Goal: Participate in discussion: Engage in conversation with other users on a specific topic

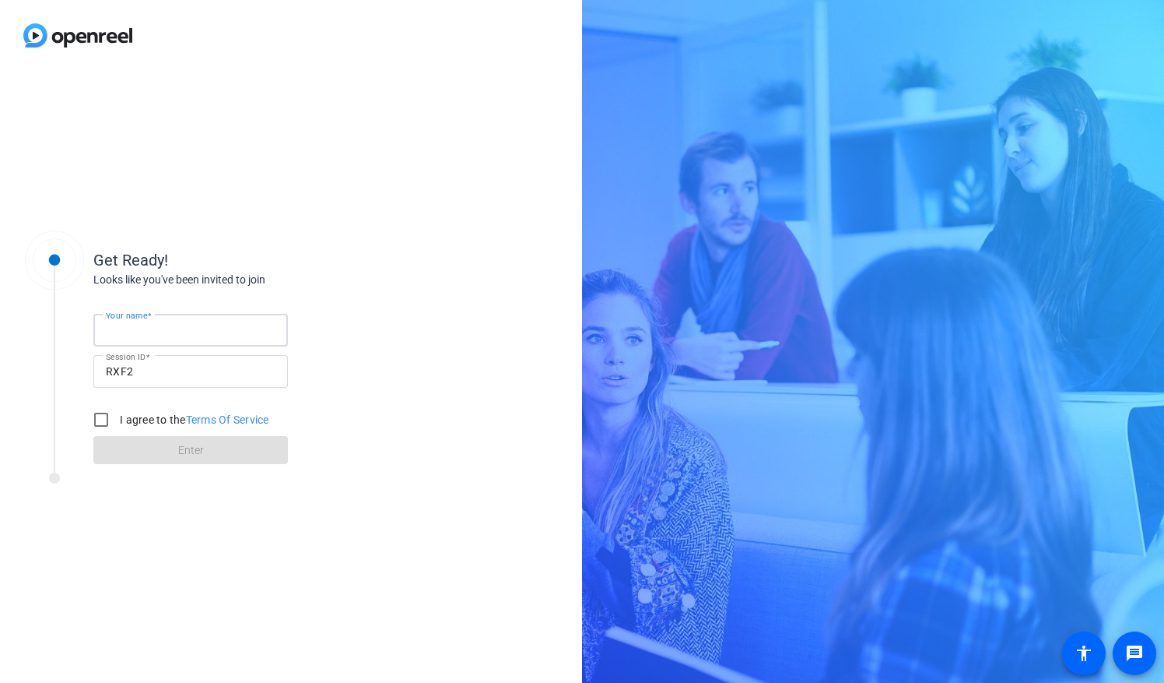
click at [198, 321] on input "Your name" at bounding box center [191, 330] width 170 height 19
type input "[PERSON_NAME]"
click at [98, 416] on input "I agree to the Terms Of Service" at bounding box center [101, 419] width 31 height 31
checkbox input "true"
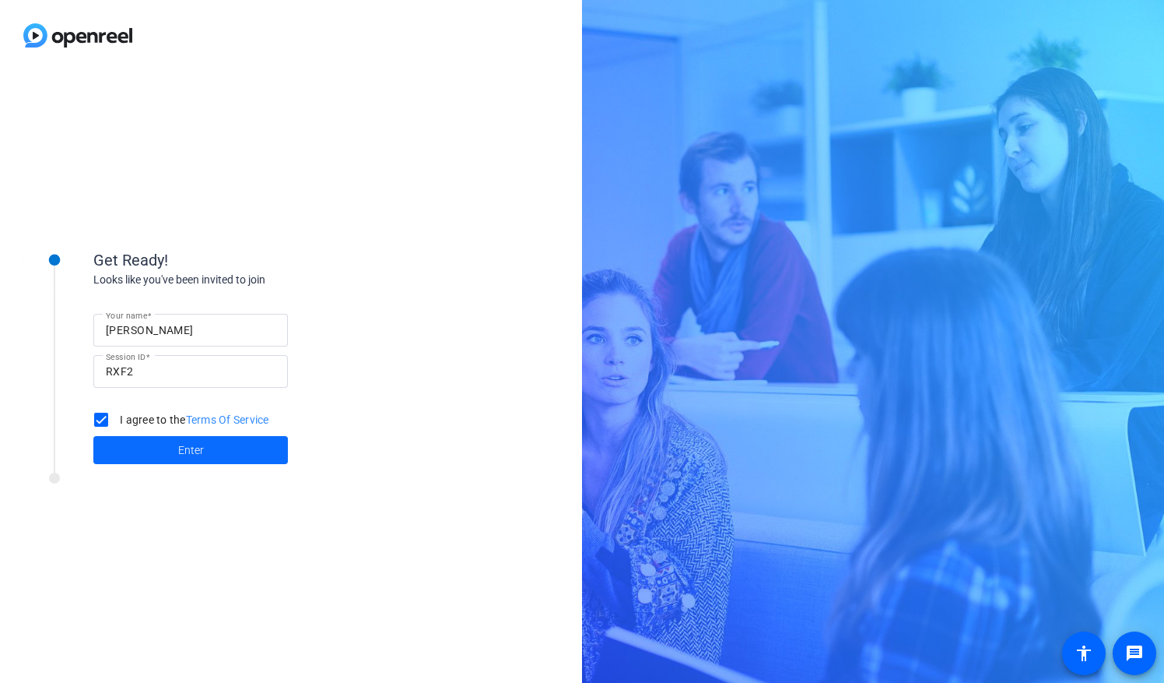
click at [206, 451] on span at bounding box center [190, 449] width 195 height 37
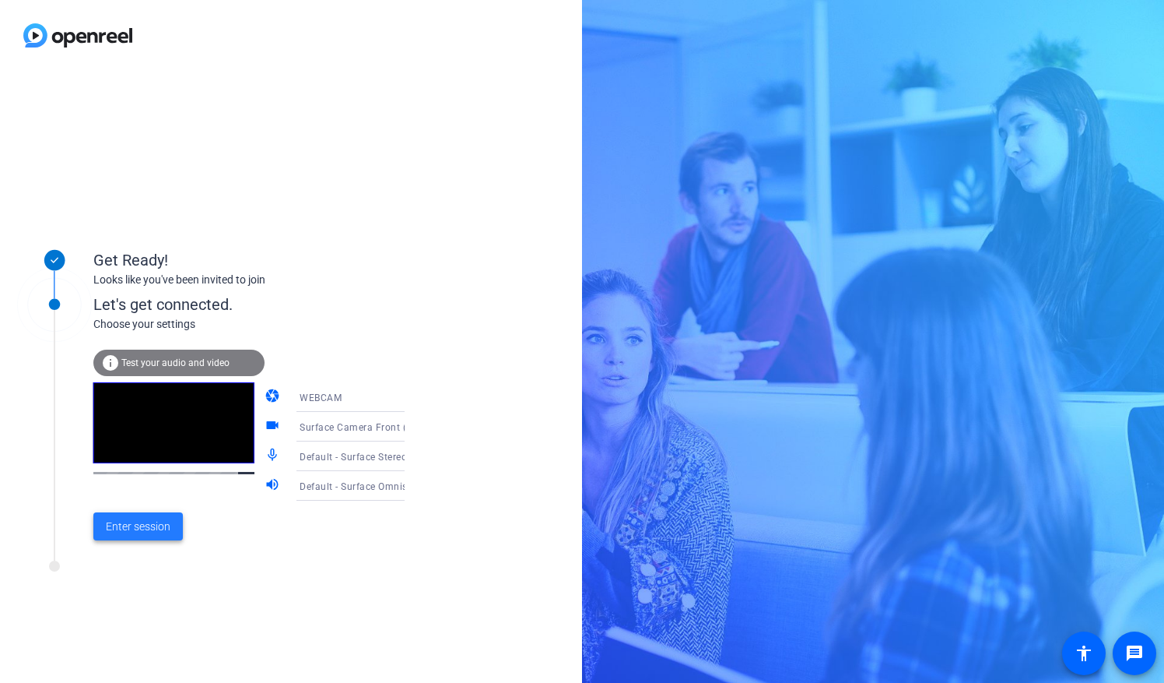
click at [136, 526] on span "Enter session" at bounding box center [138, 526] width 65 height 16
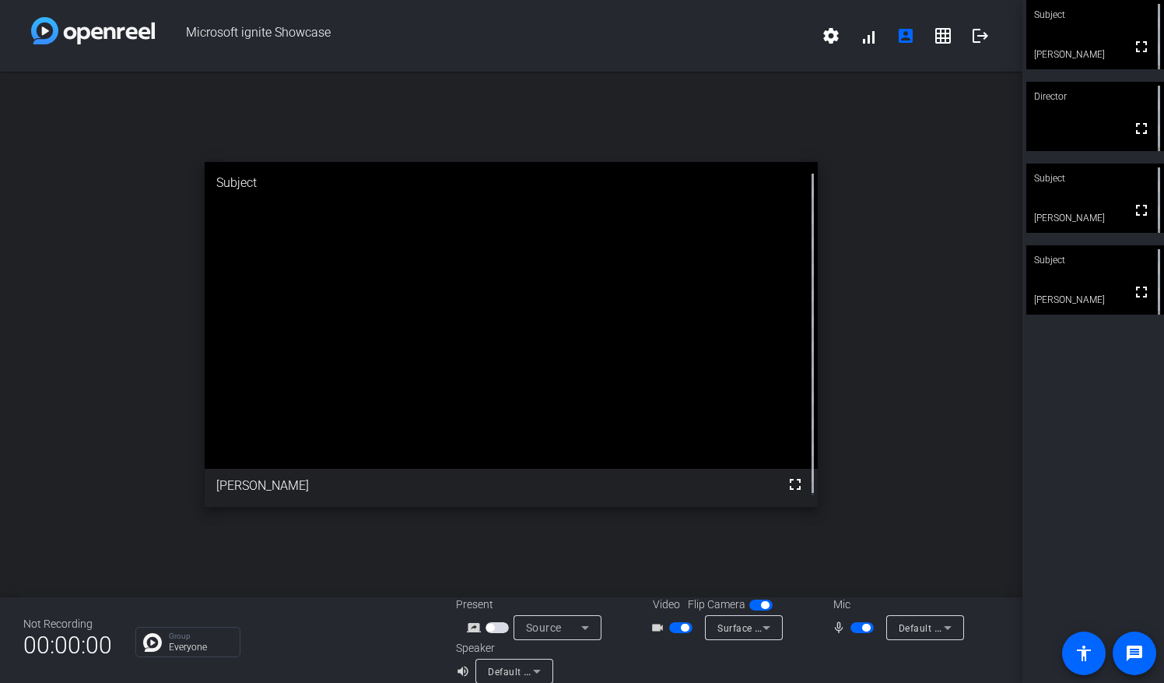
click at [908, 494] on div "open_in_new Subject fullscreen [PERSON_NAME]" at bounding box center [511, 334] width 1023 height 525
click at [873, 313] on div "open_in_new Subject fullscreen [PERSON_NAME]" at bounding box center [511, 334] width 1023 height 525
click at [1137, 654] on mat-icon "message" at bounding box center [1134, 653] width 19 height 19
click at [399, 526] on div "open_in_new Director fullscreen" at bounding box center [511, 334] width 1023 height 525
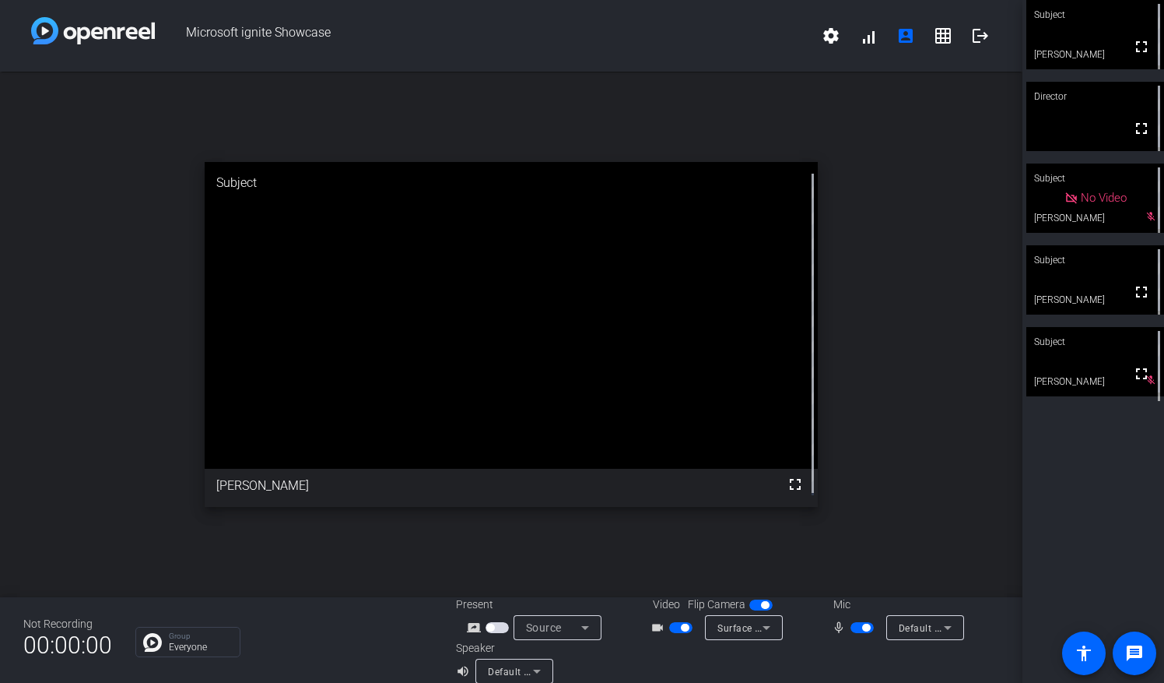
click at [950, 408] on div "open_in_new Subject fullscreen [PERSON_NAME]" at bounding box center [511, 334] width 1023 height 525
click at [925, 375] on div "open_in_new Director fullscreen" at bounding box center [511, 334] width 1023 height 525
click at [1137, 672] on span at bounding box center [1135, 653] width 44 height 44
click at [923, 298] on div "open_in_new Director fullscreen" at bounding box center [511, 334] width 1023 height 525
click at [191, 634] on p "Group" at bounding box center [200, 636] width 63 height 8
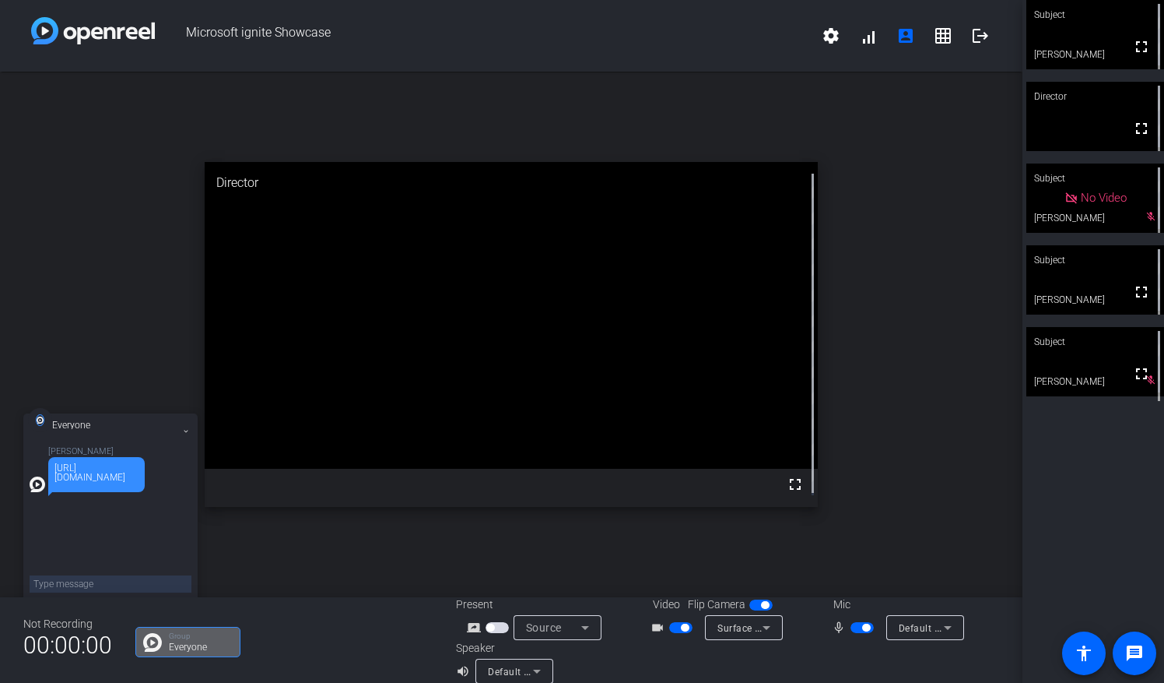
click at [105, 473] on div "[URL][DOMAIN_NAME]" at bounding box center [96, 472] width 84 height 19
drag, startPoint x: 68, startPoint y: 510, endPoint x: 51, endPoint y: 478, distance: 35.9
click at [51, 478] on div "[URL][DOMAIN_NAME]" at bounding box center [96, 474] width 97 height 35
drag, startPoint x: 51, startPoint y: 478, endPoint x: 75, endPoint y: 510, distance: 40.0
click at [75, 492] on div "[URL][DOMAIN_NAME]" at bounding box center [96, 474] width 97 height 35
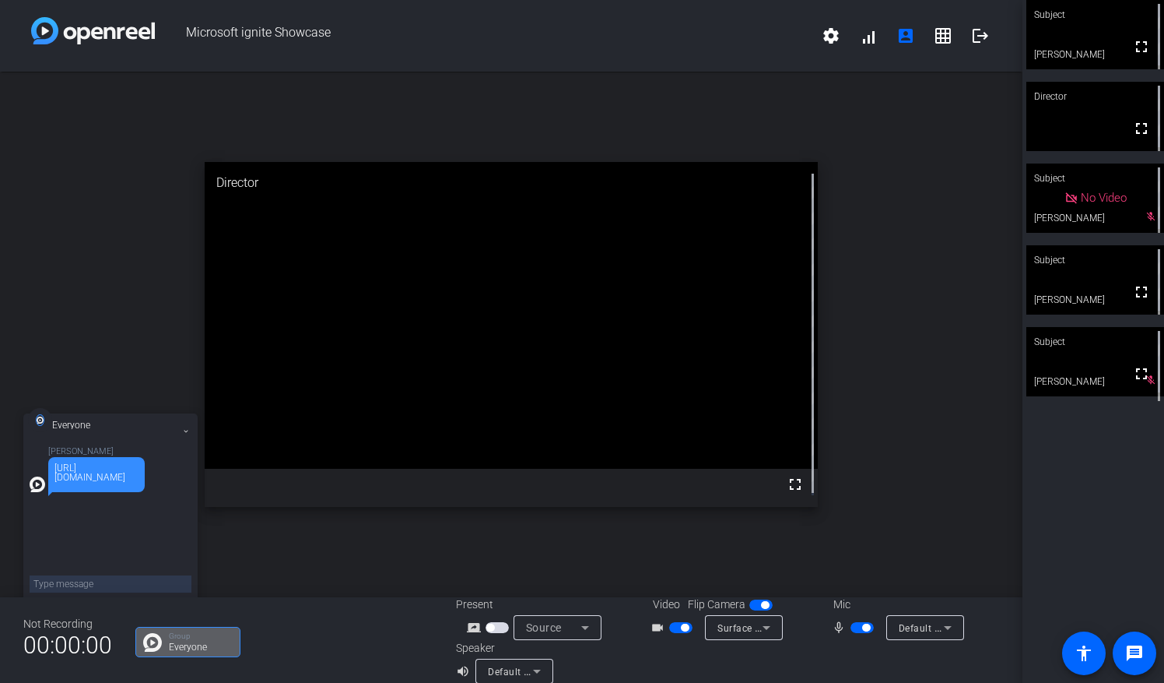
drag, startPoint x: 73, startPoint y: 506, endPoint x: 47, endPoint y: 457, distance: 55.4
click at [47, 457] on div "[PERSON_NAME] [URL][DOMAIN_NAME]" at bounding box center [111, 469] width 162 height 45
drag, startPoint x: 47, startPoint y: 457, endPoint x: 72, endPoint y: 507, distance: 56.0
click at [72, 482] on div "[URL][DOMAIN_NAME]" at bounding box center [96, 472] width 84 height 19
drag, startPoint x: 72, startPoint y: 507, endPoint x: 50, endPoint y: 469, distance: 44.6
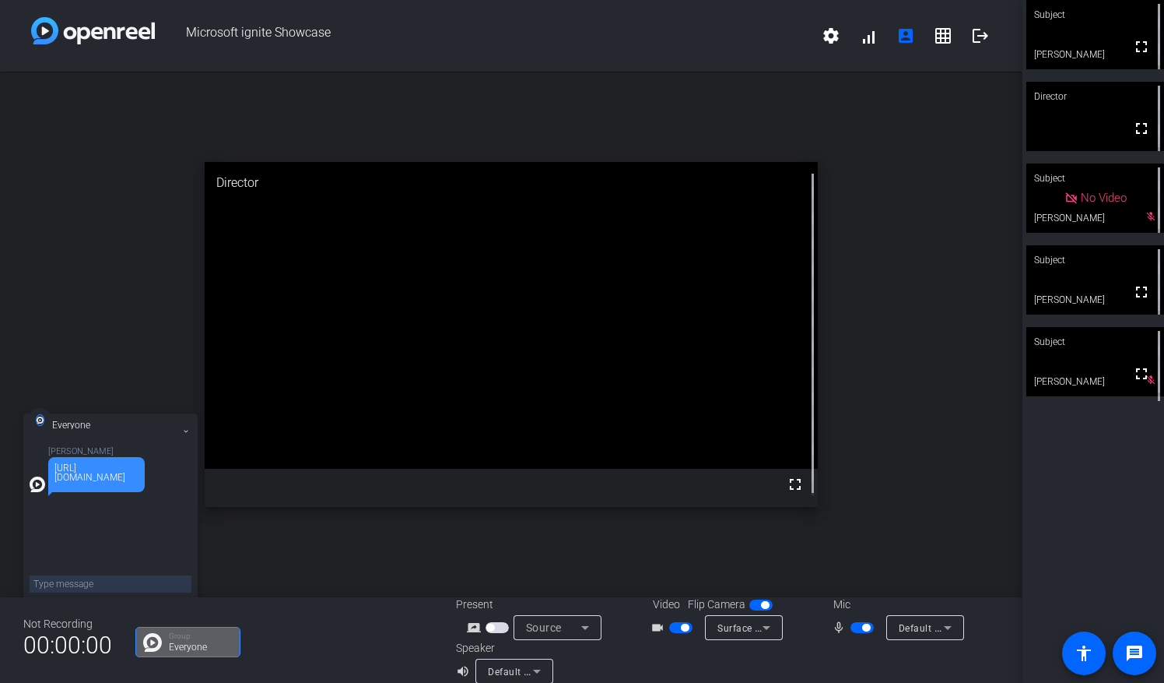
click at [50, 469] on div "[URL][DOMAIN_NAME]" at bounding box center [96, 474] width 97 height 35
drag, startPoint x: 50, startPoint y: 469, endPoint x: 72, endPoint y: 479, distance: 24.7
copy div "[URL][DOMAIN_NAME]"
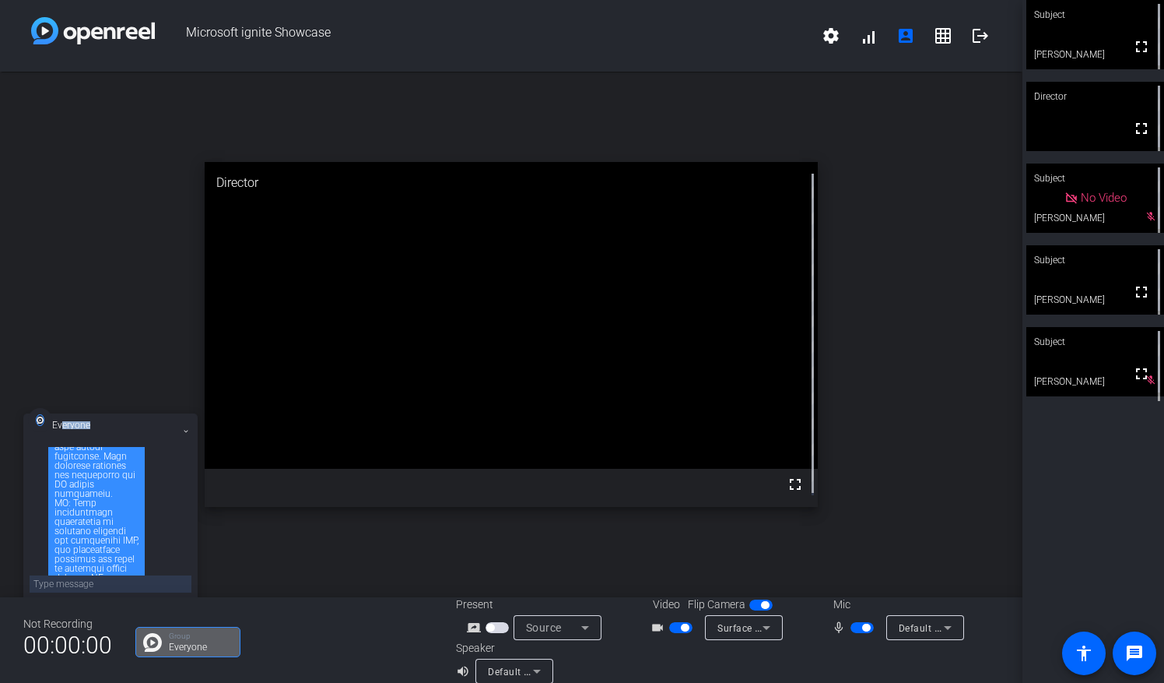
scroll to position [764, 0]
drag, startPoint x: 98, startPoint y: 541, endPoint x: 62, endPoint y: 431, distance: 115.4
click at [68, 495] on div at bounding box center [96, 1] width 84 height 1223
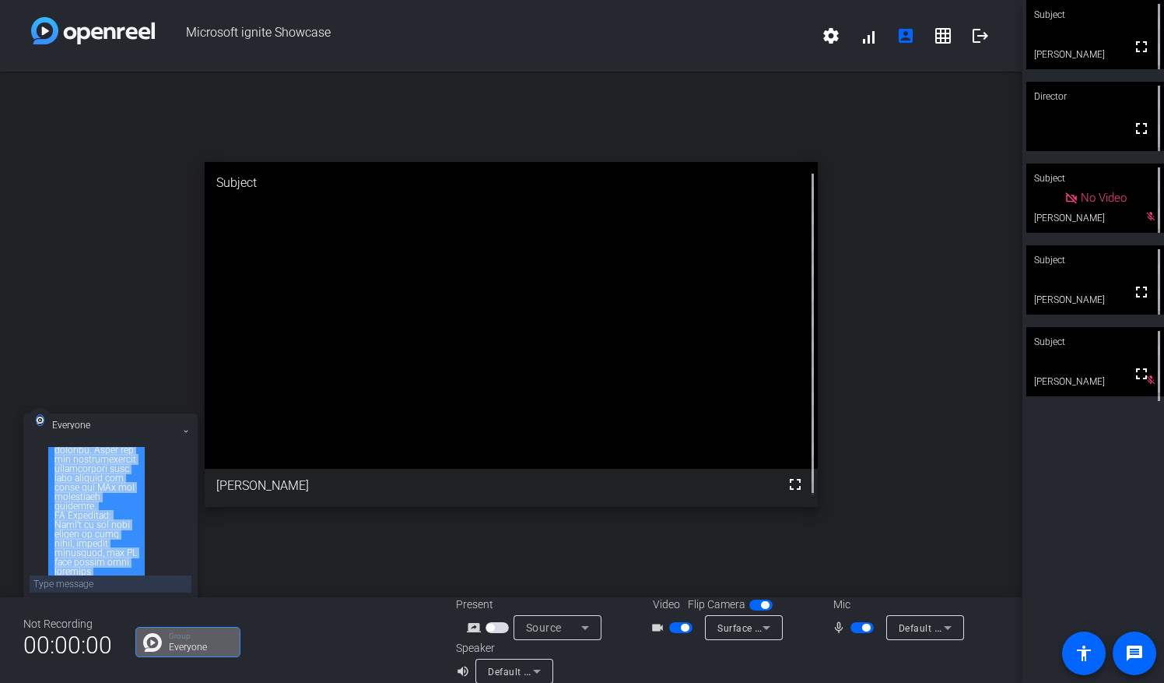
drag, startPoint x: 54, startPoint y: 537, endPoint x: 106, endPoint y: 545, distance: 52.0
click at [106, 545] on div at bounding box center [96, 1] width 84 height 1223
drag, startPoint x: 106, startPoint y: 545, endPoint x: 77, endPoint y: 469, distance: 81.5
click at [77, 469] on div at bounding box center [96, 1] width 84 height 1223
copy div "Lor Ips Dolorsita (CO): Adipisc! Eli sed doeiu, Tem Inc utl Etdolorem aliq enim…"
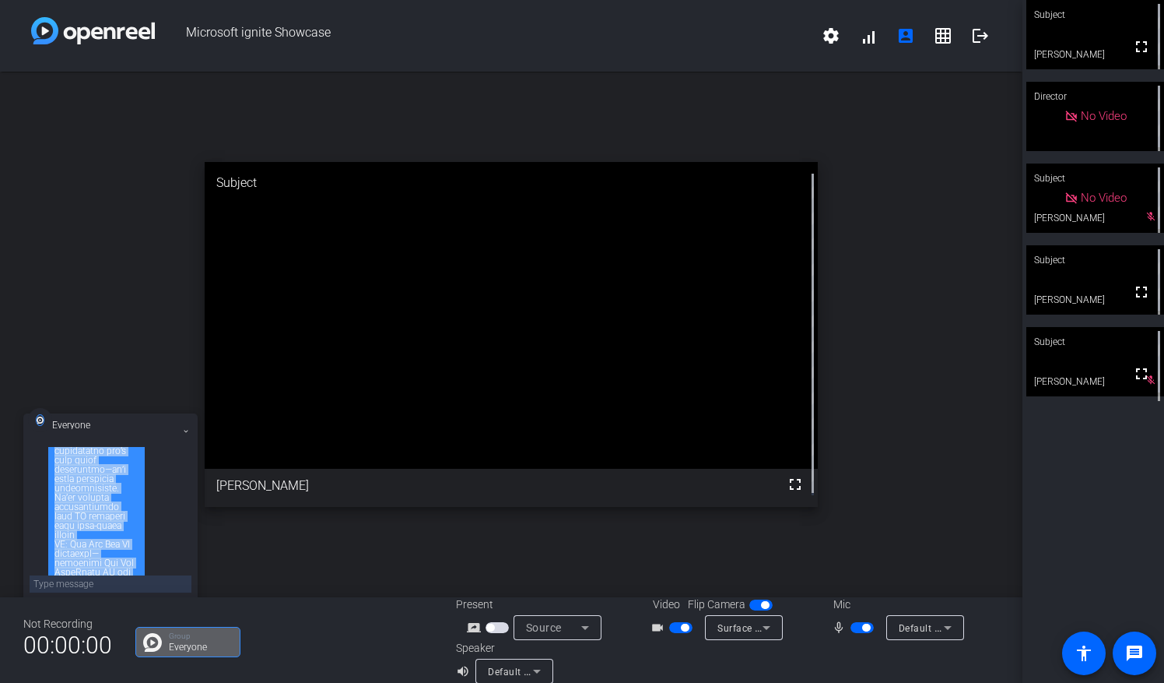
scroll to position [12, 0]
drag, startPoint x: 183, startPoint y: 508, endPoint x: 188, endPoint y: 484, distance: 24.7
click at [188, 484] on div "[PERSON_NAME] [URL][DOMAIN_NAME] [PERSON_NAME]" at bounding box center [111, 513] width 162 height 132
drag, startPoint x: 98, startPoint y: 542, endPoint x: 54, endPoint y: 512, distance: 52.7
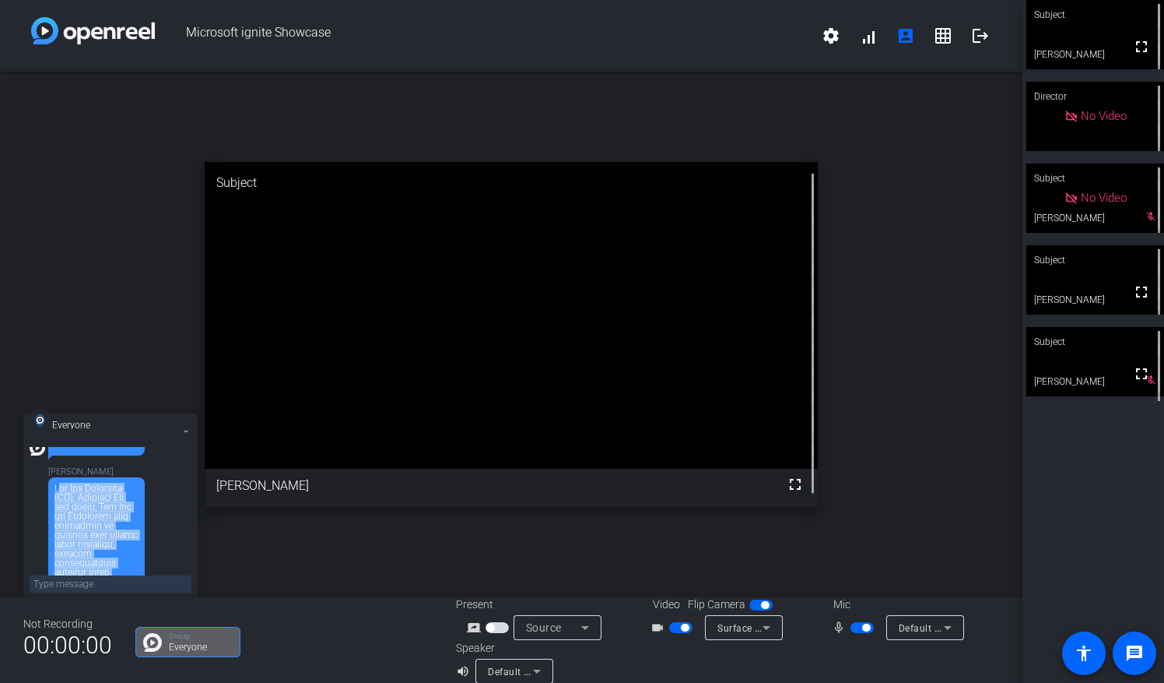
copy div "Lor Ips Dolorsita (CO): Adipisc! Eli sed doeiu, Tem Inc utl Etdolorem aliq enim…"
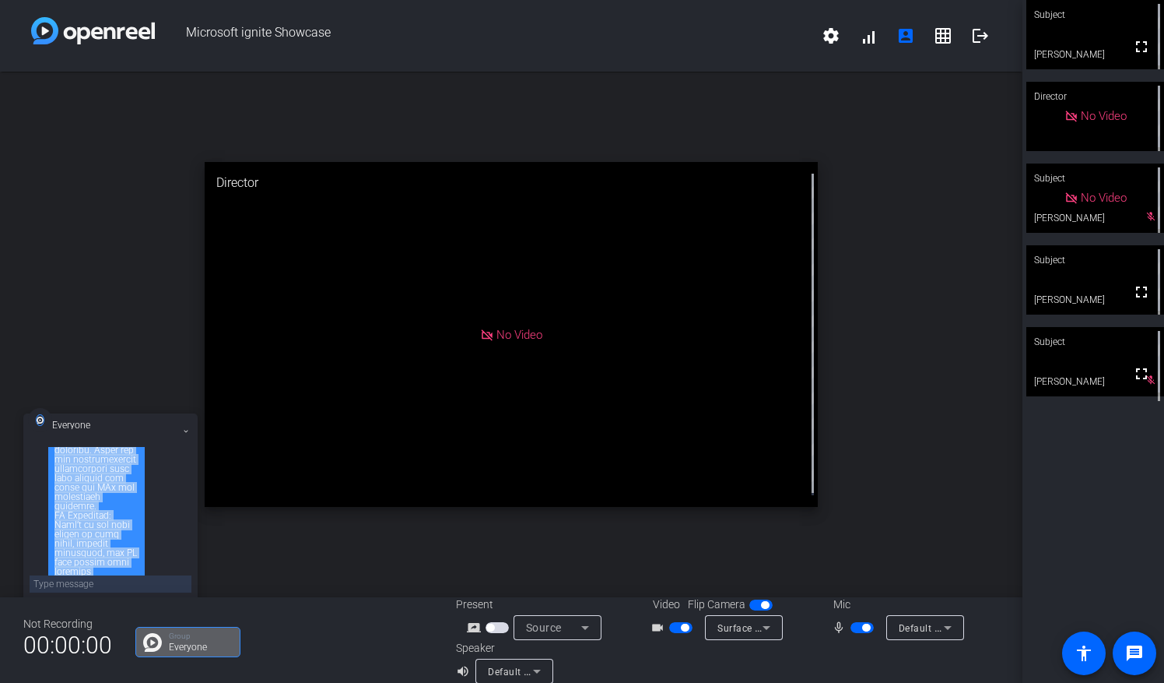
scroll to position [1262, 0]
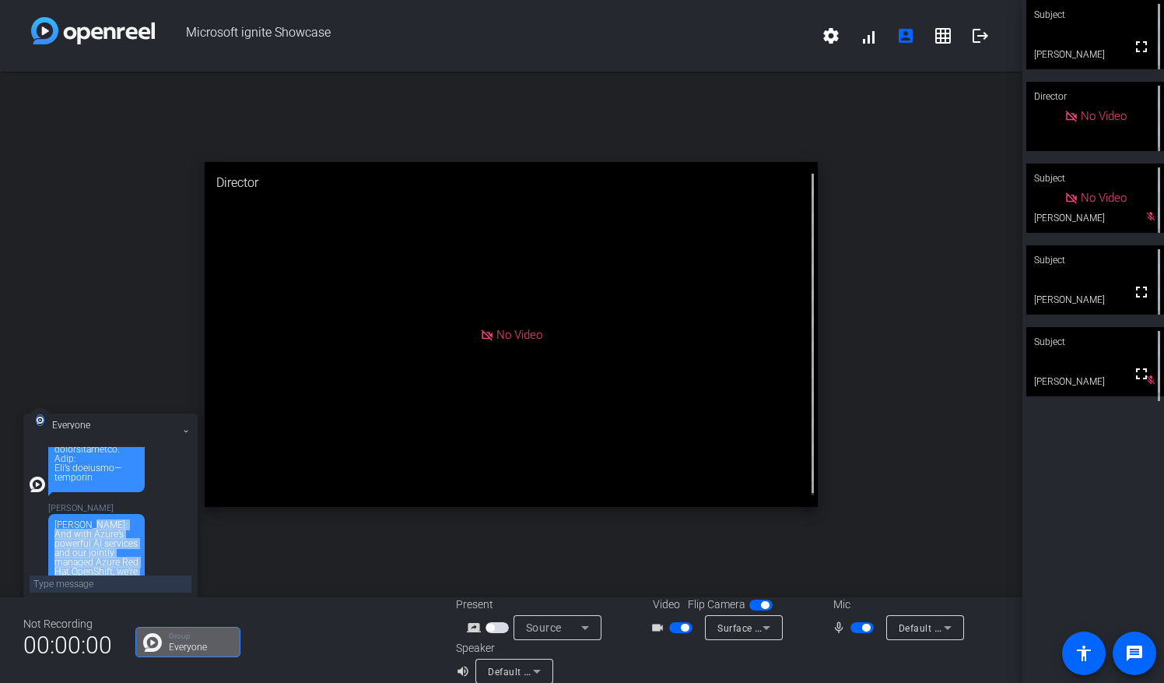
drag, startPoint x: 89, startPoint y: 550, endPoint x: 84, endPoint y: 471, distance: 79.5
click at [84, 520] on div "[PERSON_NAME]: And with Azure’s powerful AI services and our jointly managed Az…" at bounding box center [96, 566] width 84 height 93
drag, startPoint x: 84, startPoint y: 471, endPoint x: 86, endPoint y: 480, distance: 9.6
click at [86, 520] on div "[PERSON_NAME]: And with Azure’s powerful AI services and our jointly managed Az…" at bounding box center [96, 566] width 84 height 93
copy div "And with Azure’s powerful AI services and our jointly managed Azure Red Hat Ope…"
